Goal: Transaction & Acquisition: Purchase product/service

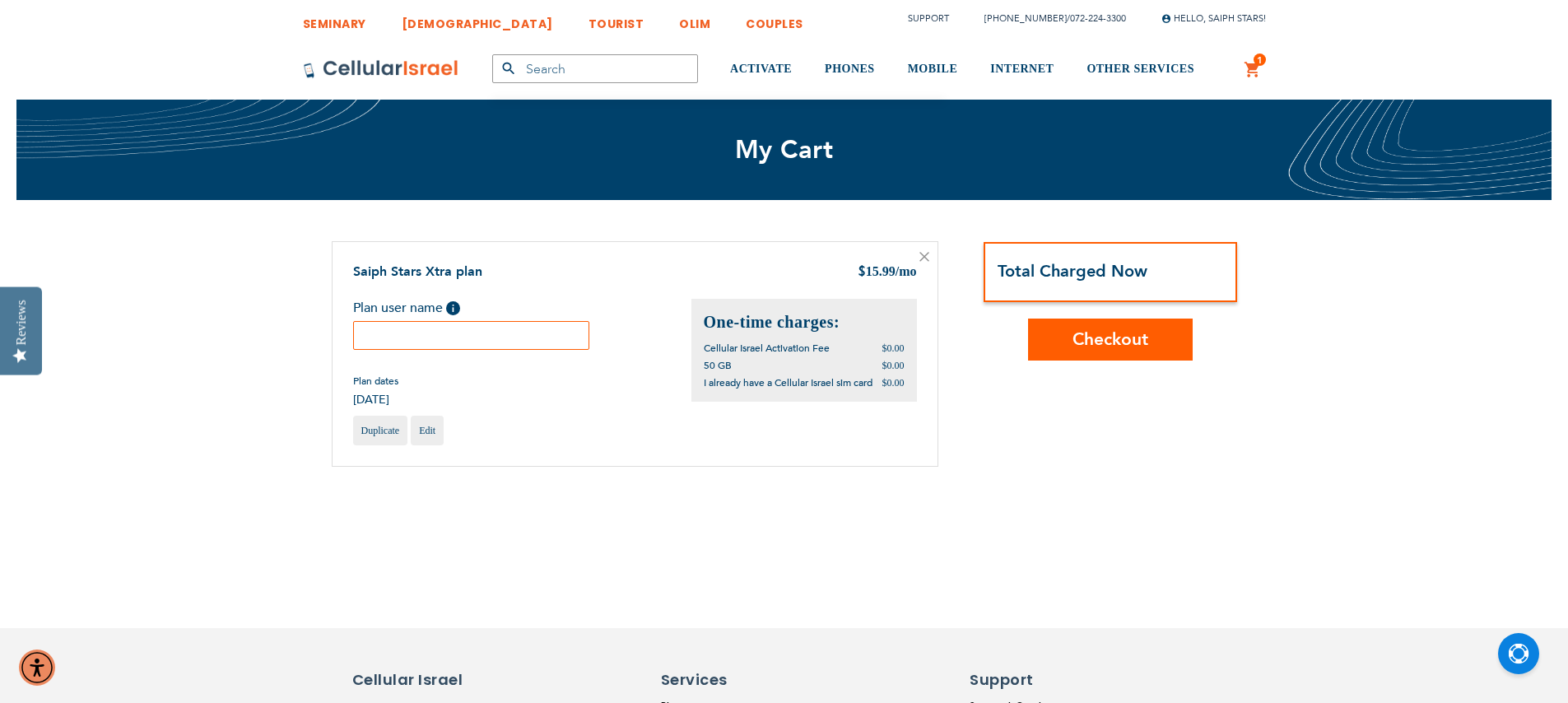
type input "sgelles@saiphstars.com"
click at [440, 333] on input "text" at bounding box center [471, 335] width 237 height 29
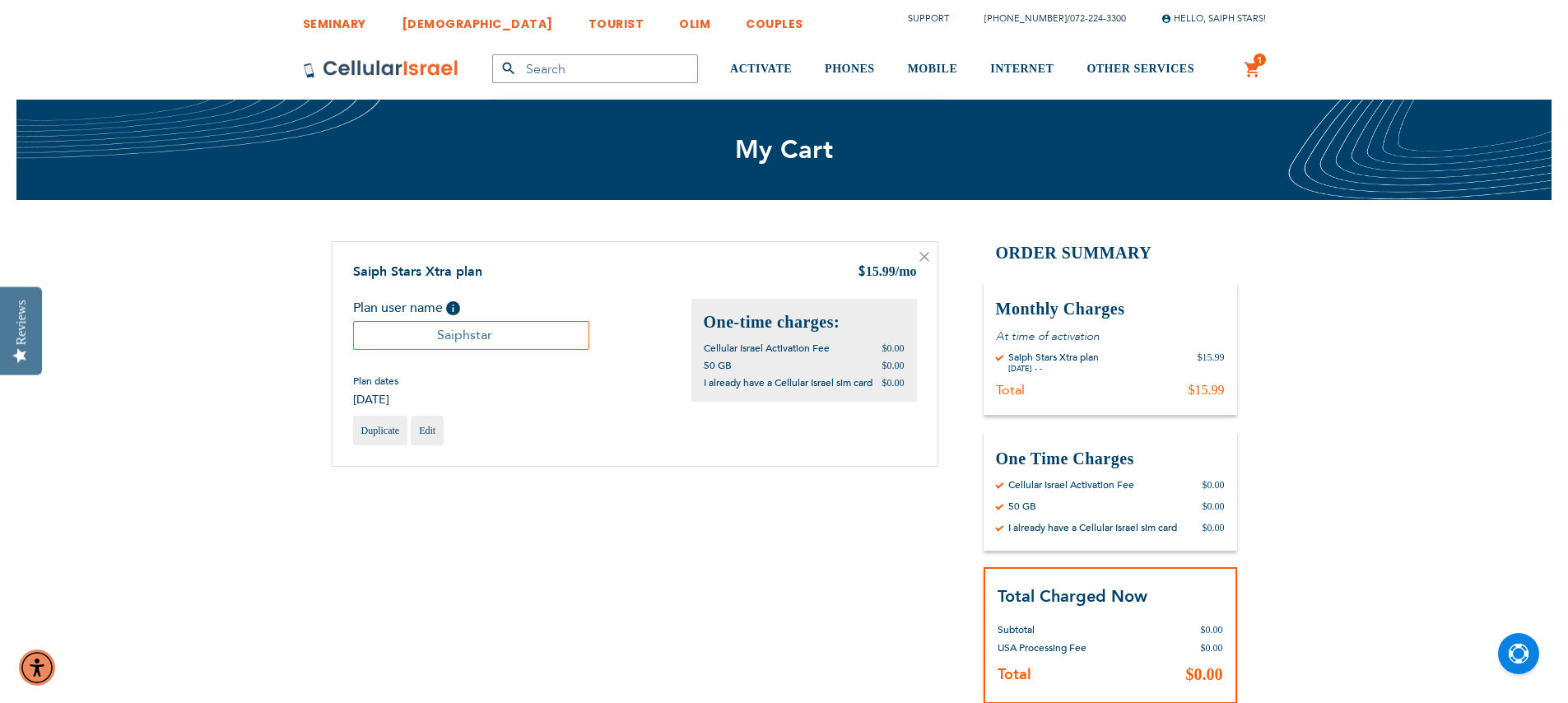
type input "Saiphstar"
click at [668, 572] on div "Shopping Cart Items Saiph Stars Xtra plan $ 15.99 /mo Plan user name Help Saiph…" at bounding box center [784, 501] width 905 height 521
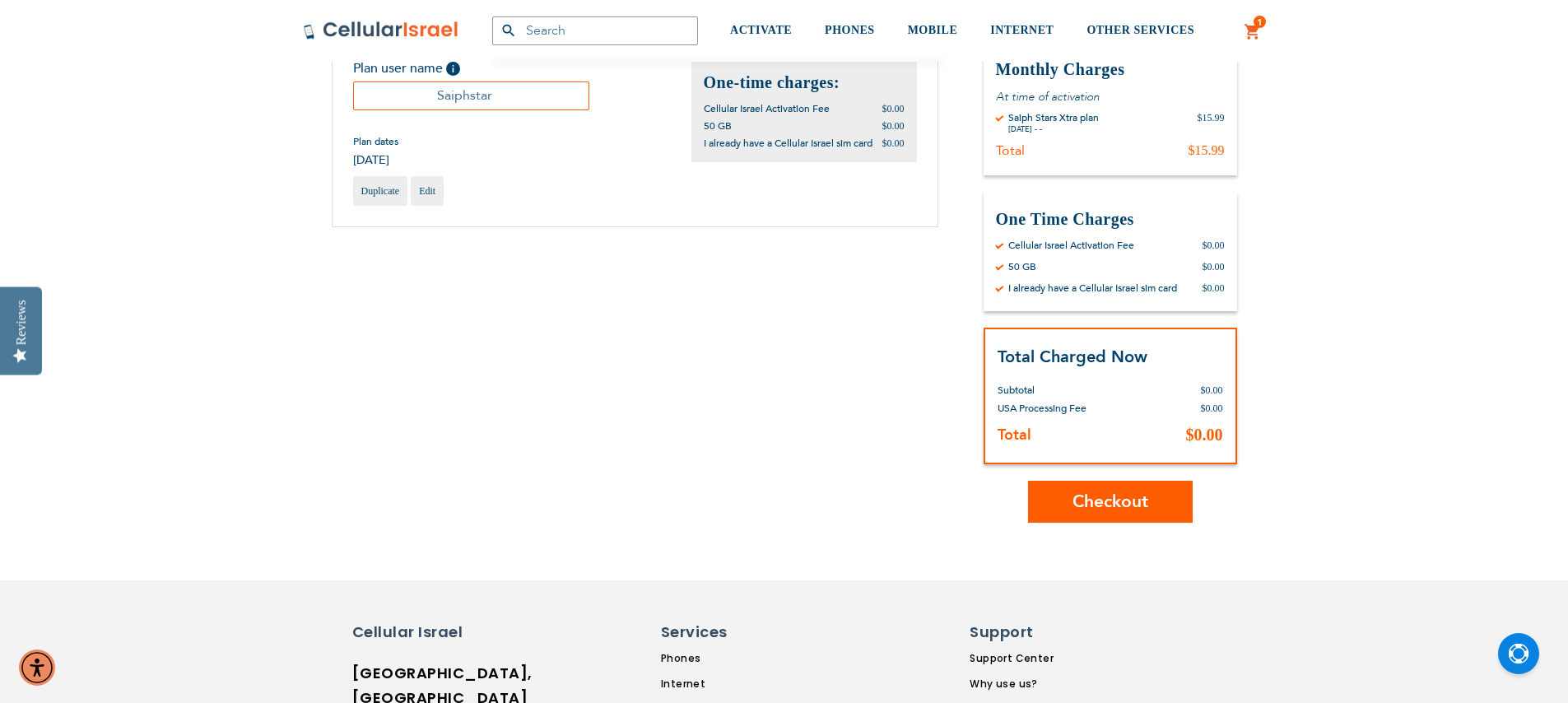
scroll to position [264, 0]
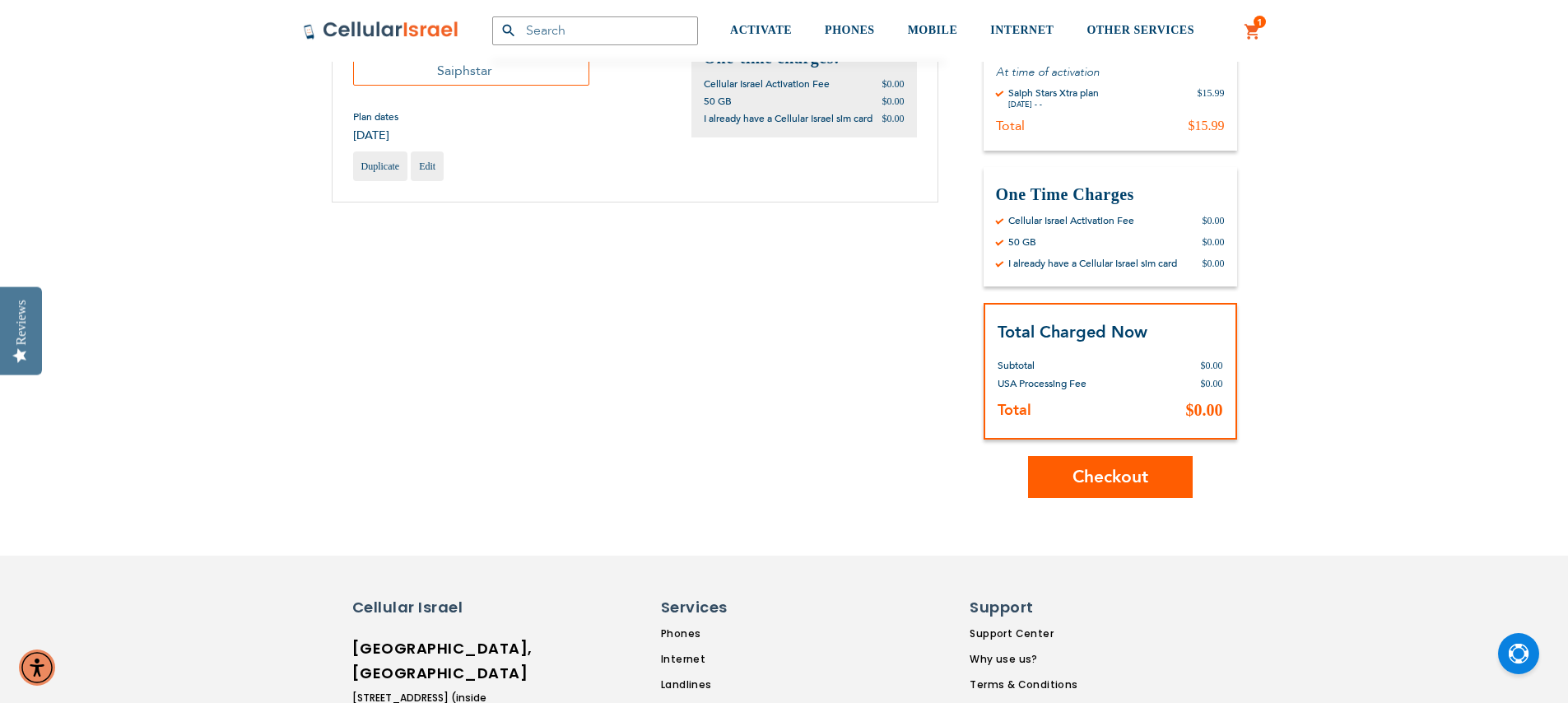
click at [1124, 470] on span "Checkout" at bounding box center [1110, 476] width 76 height 24
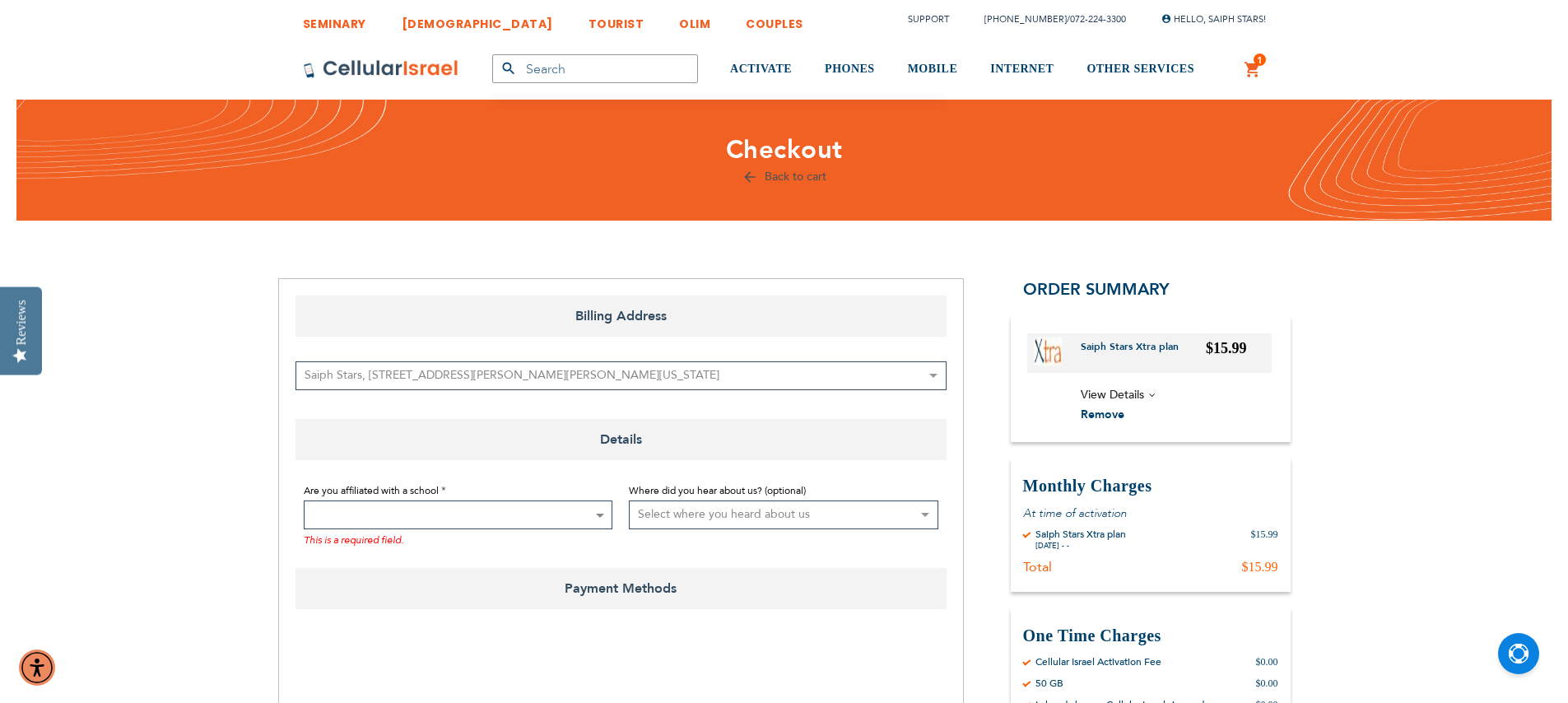
type input "sgelles@saiphstars.com"
click at [462, 512] on span at bounding box center [458, 515] width 310 height 29
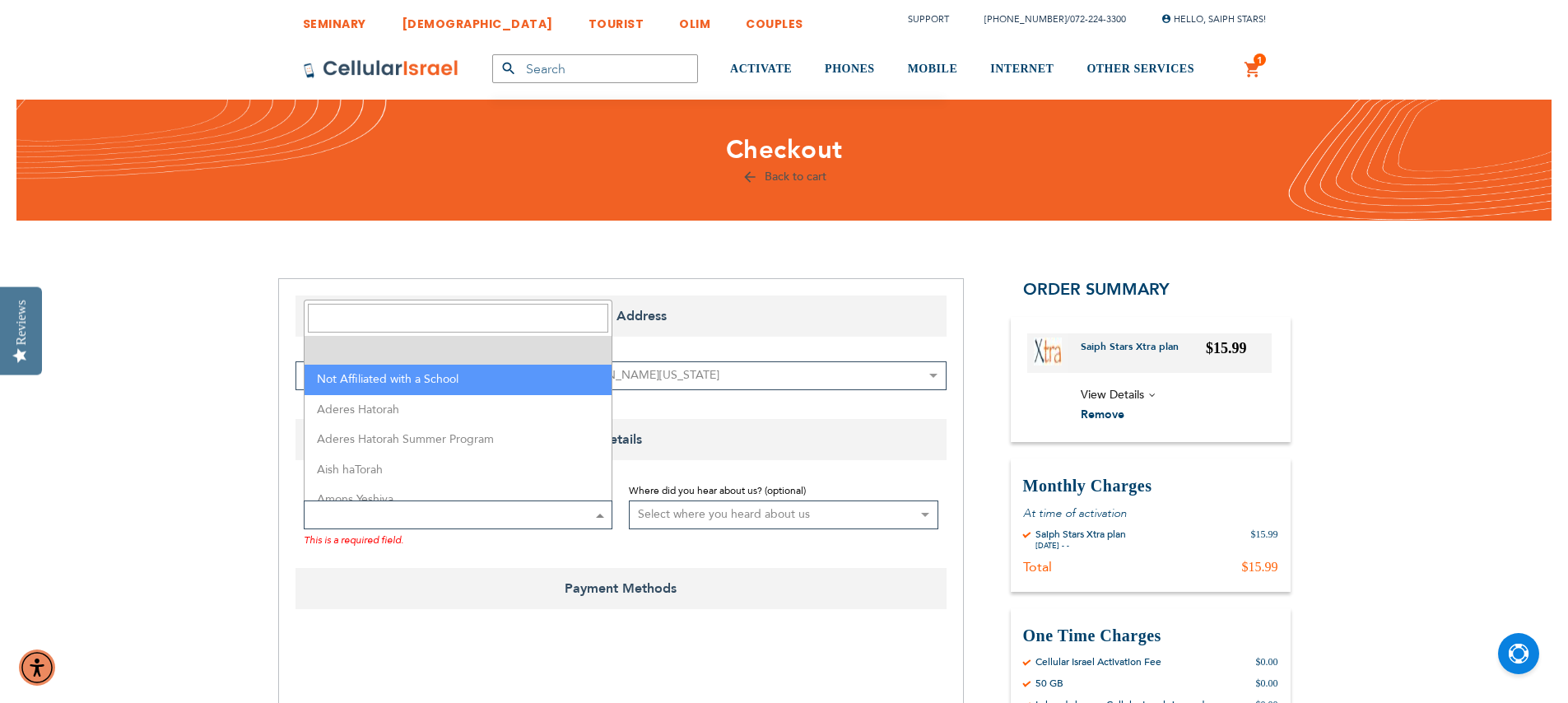
select select "199"
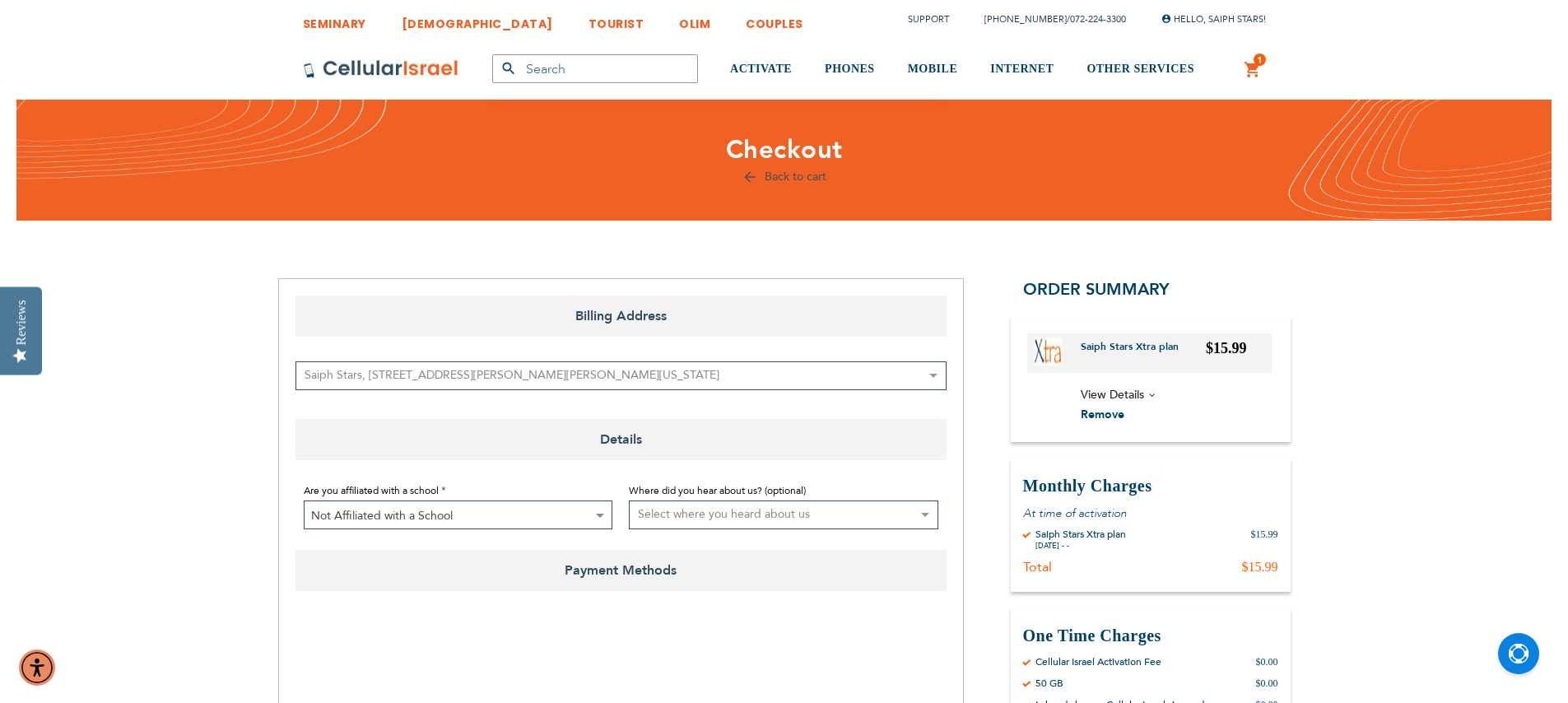
checkbox input "true"
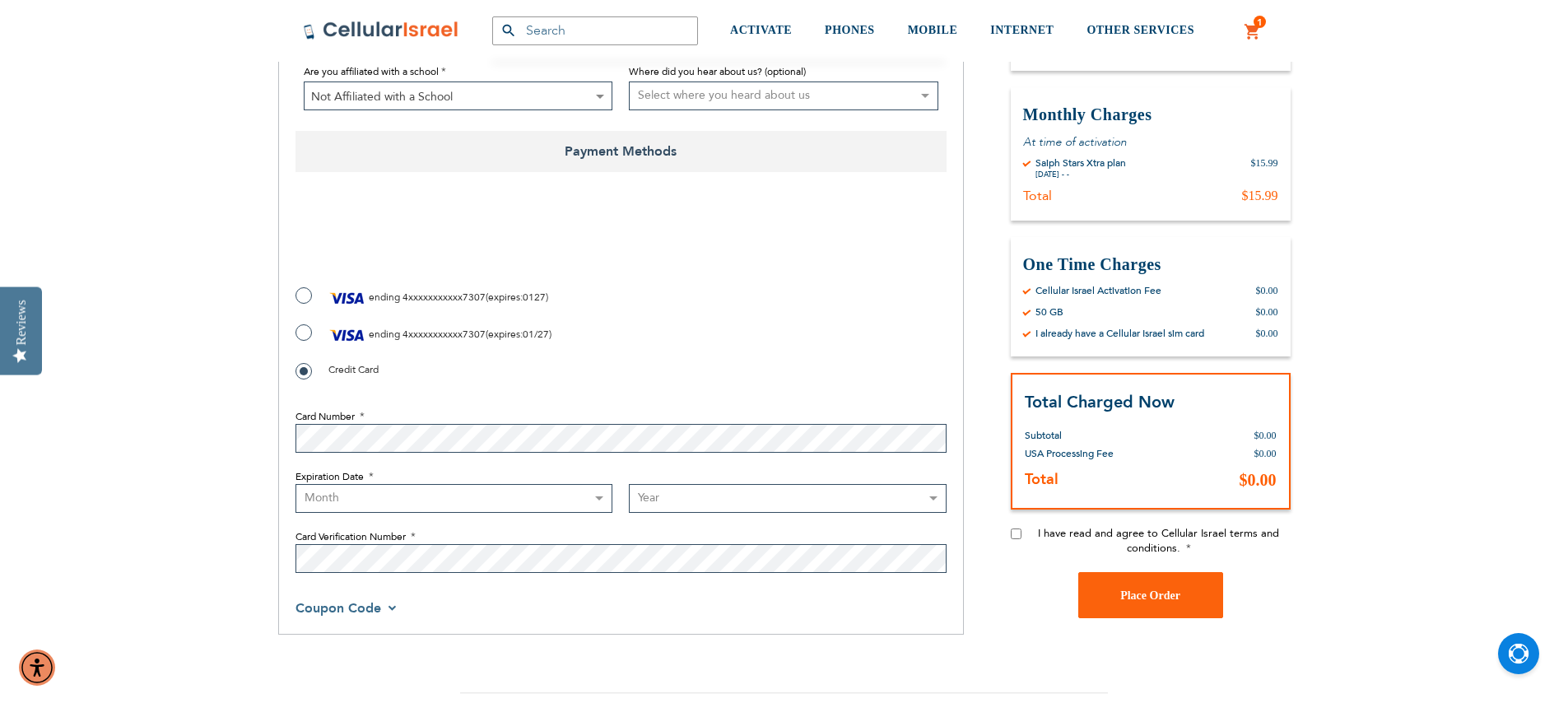
scroll to position [463, 0]
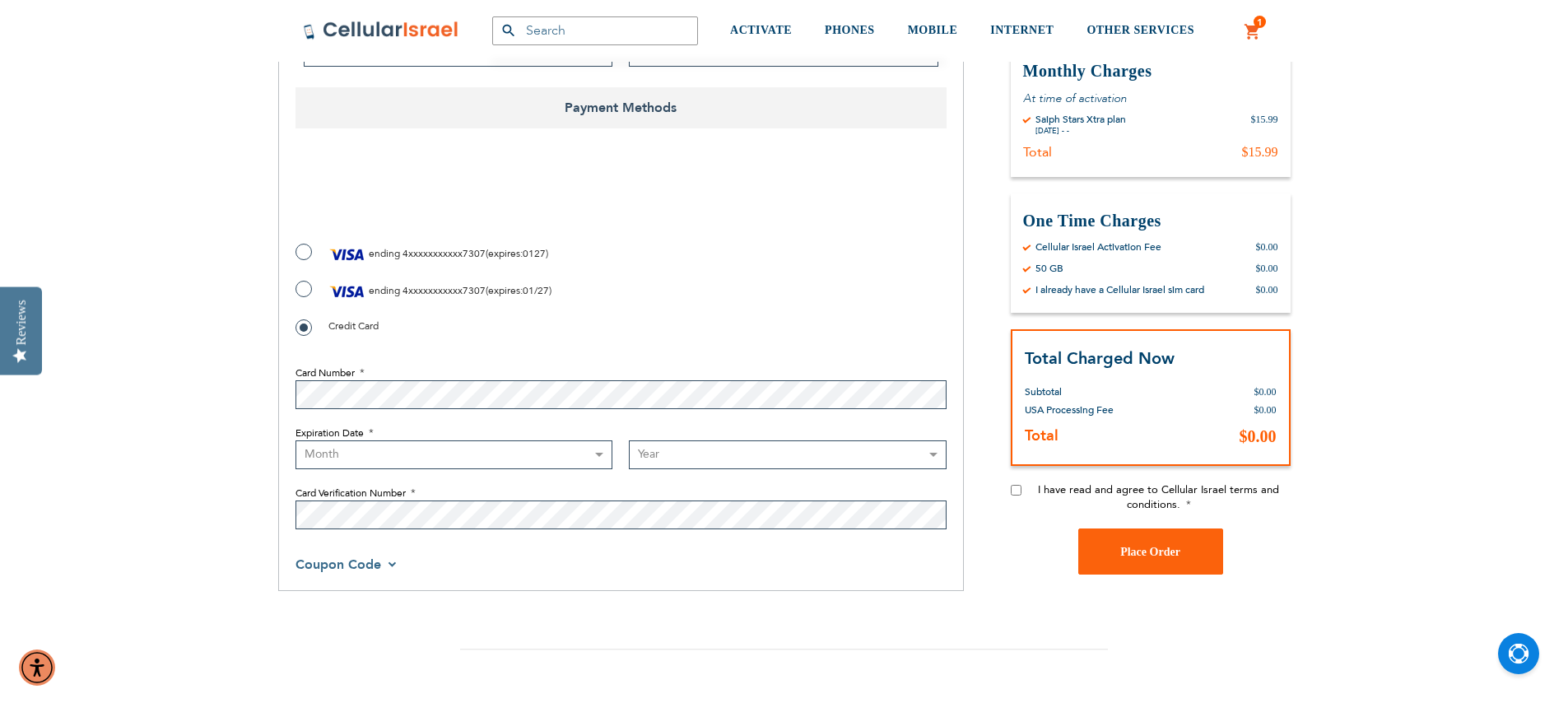
click at [302, 248] on label "ending 4xxxxxxxxxxx7307 ( expires : 0127 )" at bounding box center [421, 254] width 253 height 24
radio input "true"
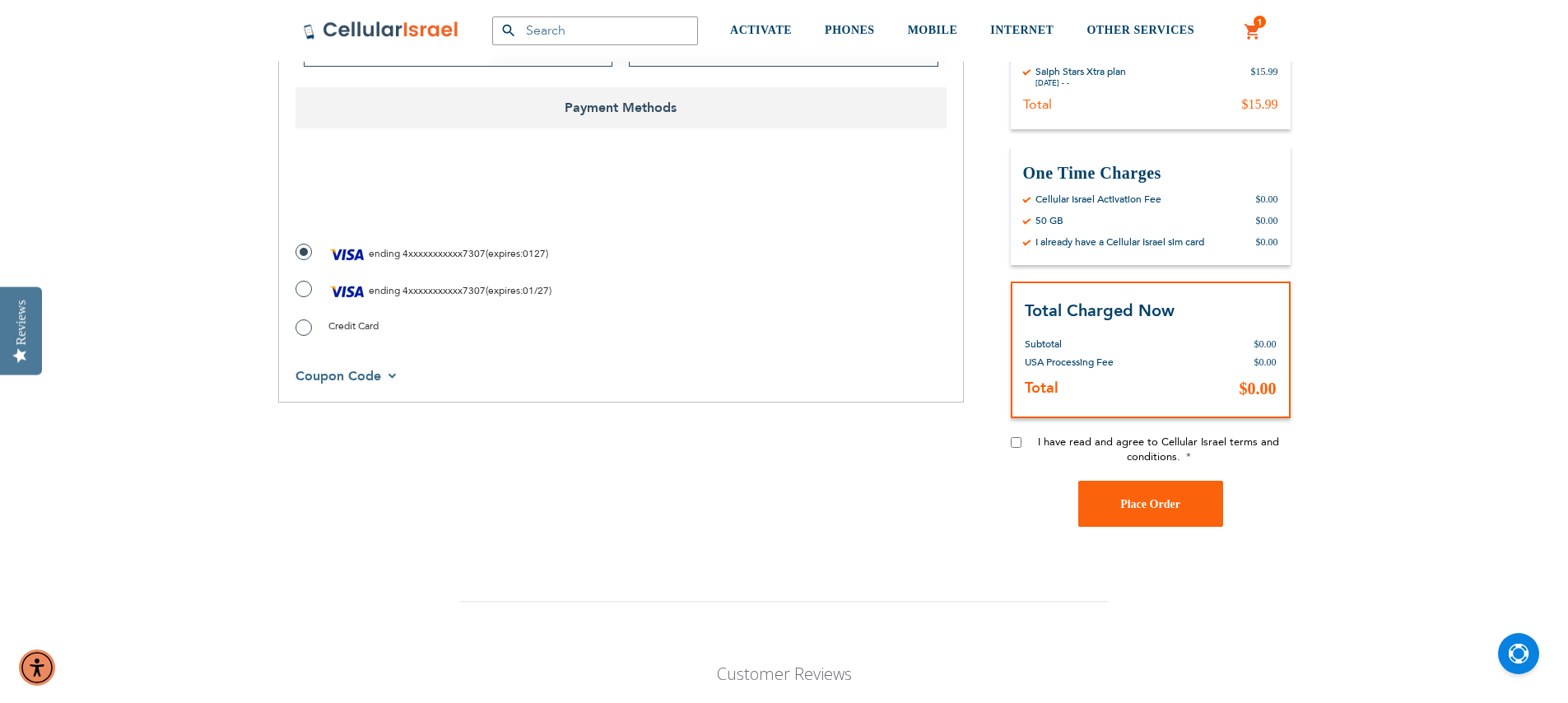
click at [1012, 440] on input "I have read and agree to Cellular Israel terms and conditions." at bounding box center [1016, 442] width 11 height 11
checkbox input "true"
click at [1173, 506] on span "Place Order" at bounding box center [1150, 504] width 60 height 13
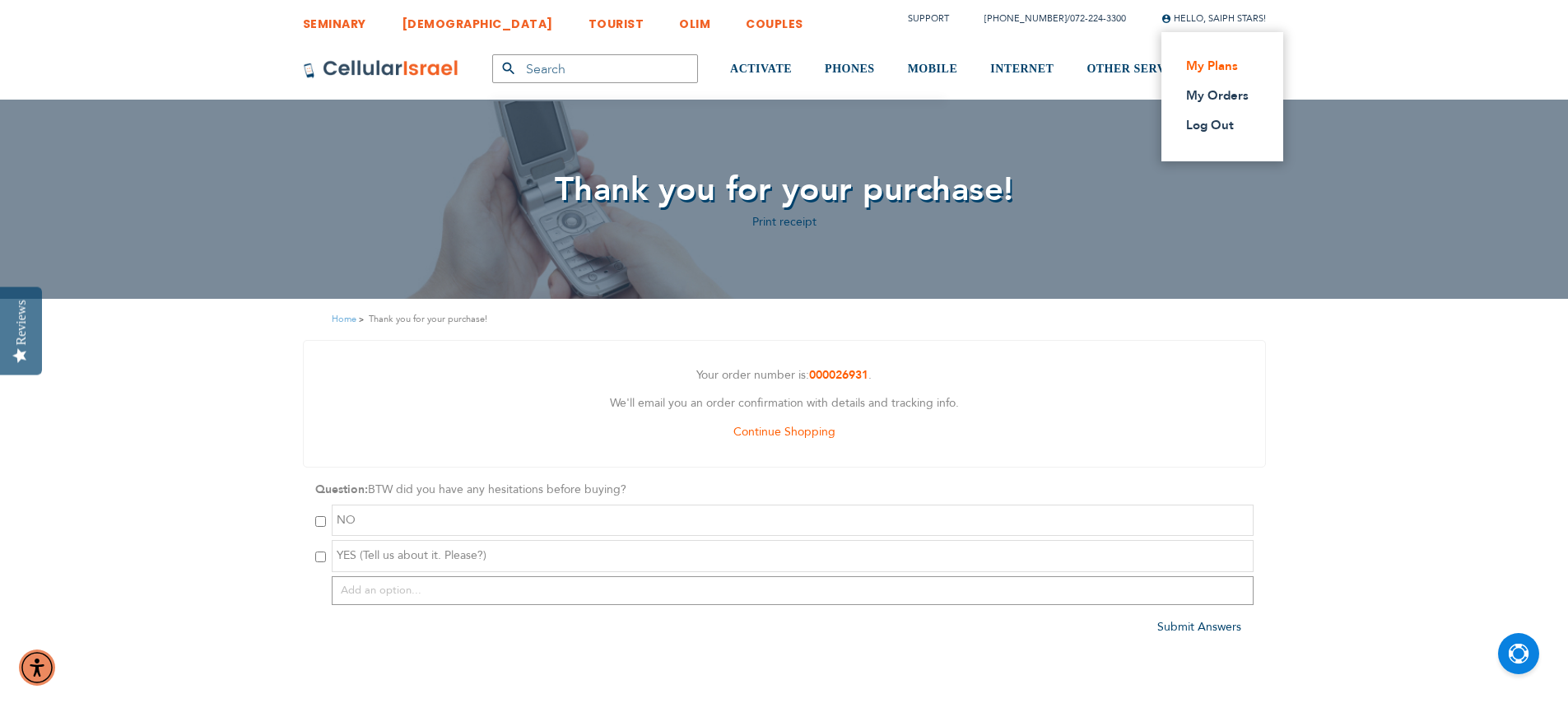
type input "[EMAIL_ADDRESS][DOMAIN_NAME]"
click at [1214, 60] on link "My Plans" at bounding box center [1217, 66] width 62 height 16
